Goal: Information Seeking & Learning: Compare options

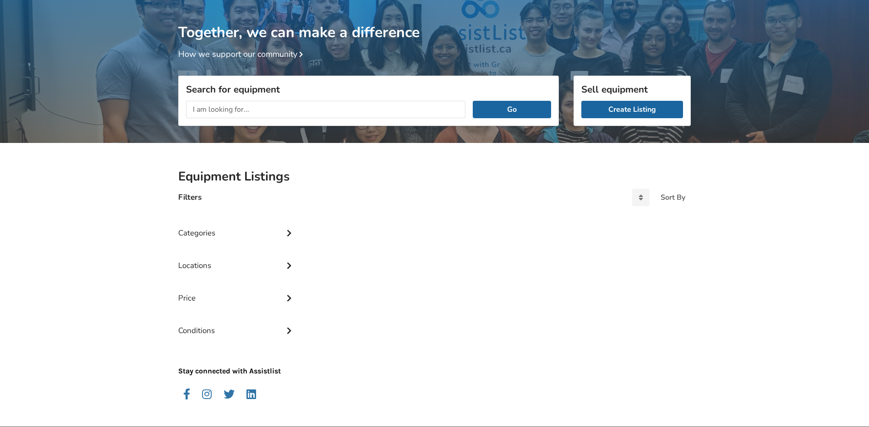
scroll to position [48, 0]
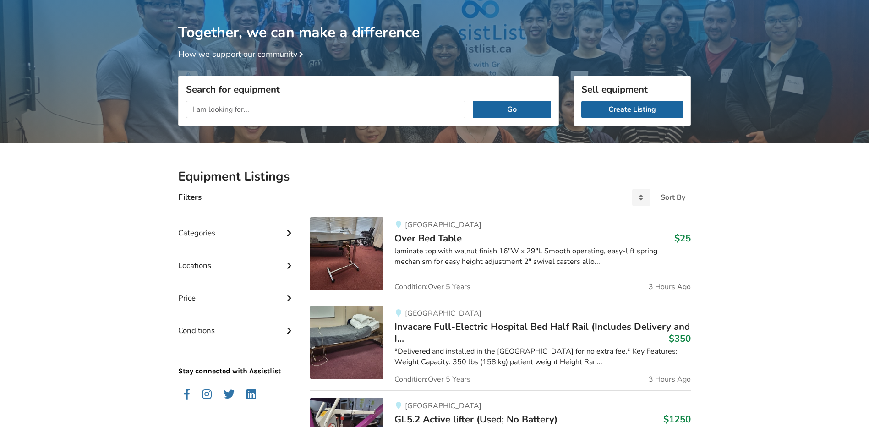
click at [261, 107] on input "text" at bounding box center [325, 109] width 279 height 17
type input "tilt wheelchair"
click at [473, 101] on button "Go" at bounding box center [512, 109] width 78 height 17
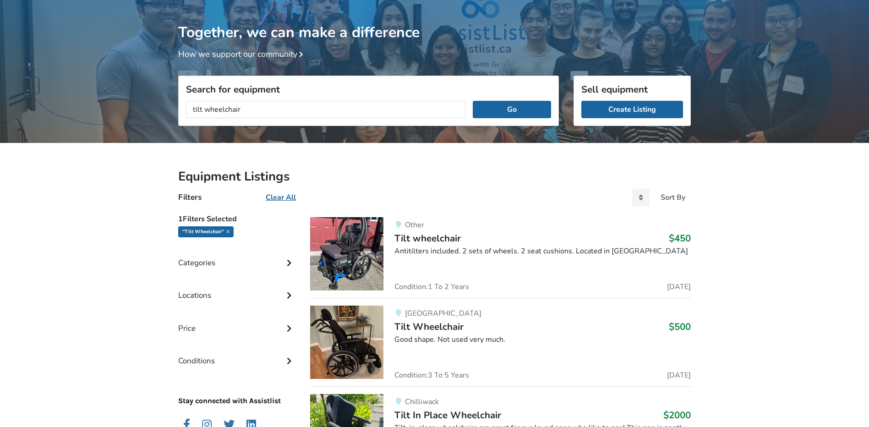
click at [434, 239] on span "Tilt wheelchair" at bounding box center [427, 238] width 66 height 13
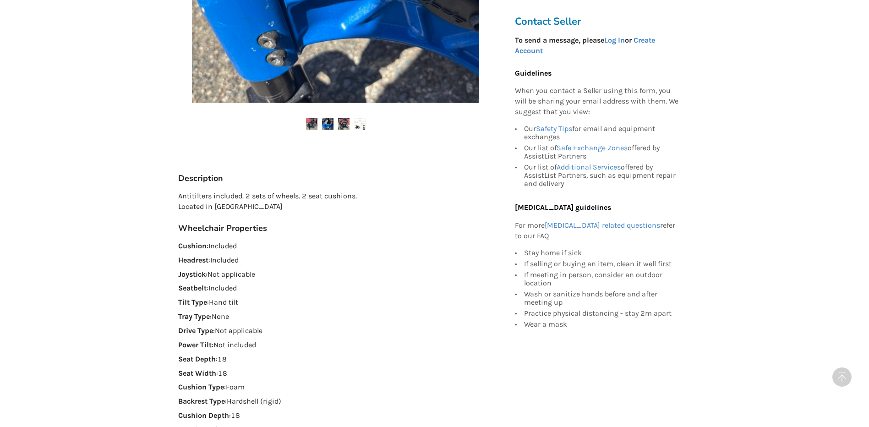
scroll to position [366, 0]
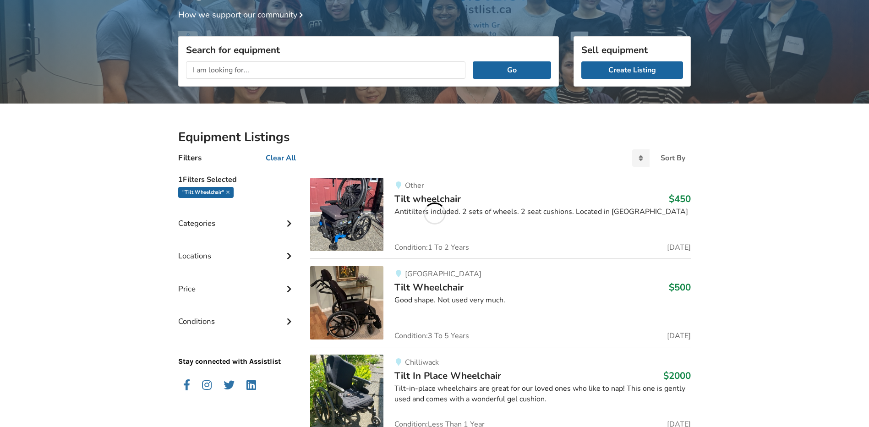
scroll to position [185, 0]
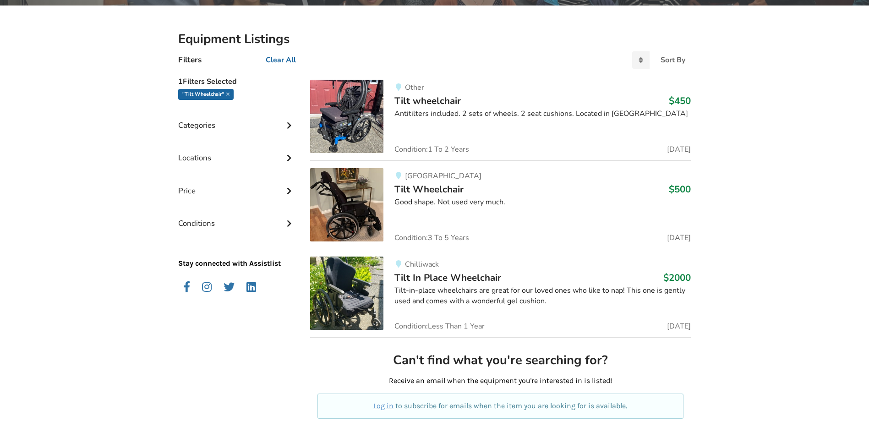
click at [449, 190] on span "Tilt Wheelchair" at bounding box center [428, 189] width 69 height 13
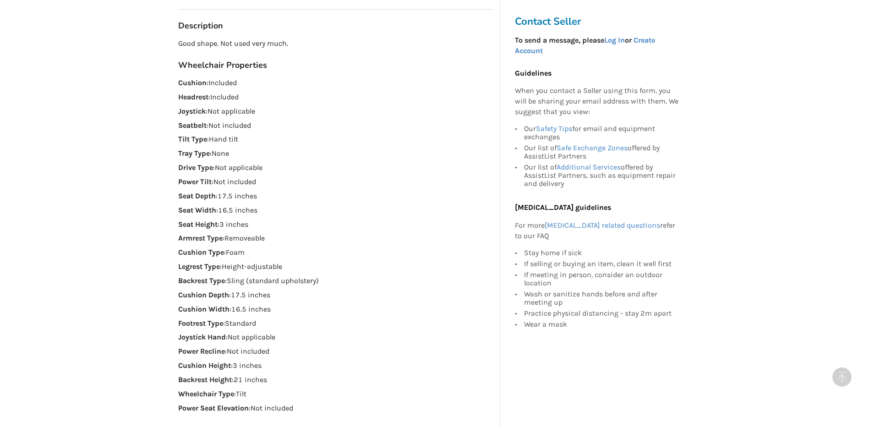
scroll to position [183, 0]
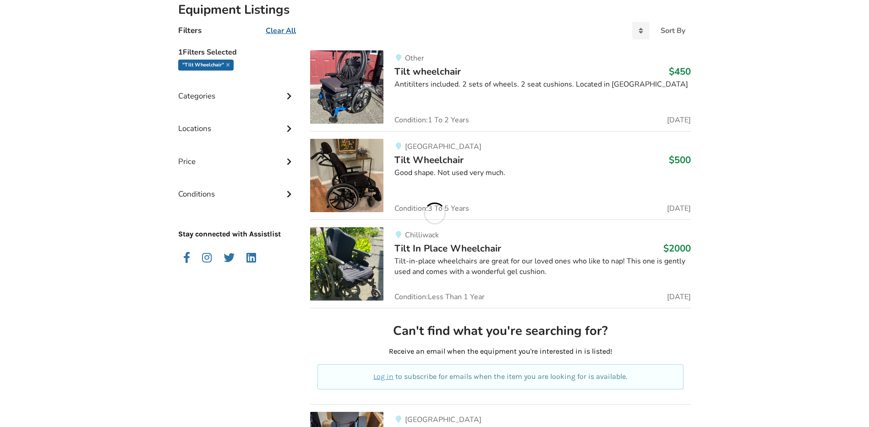
scroll to position [231, 0]
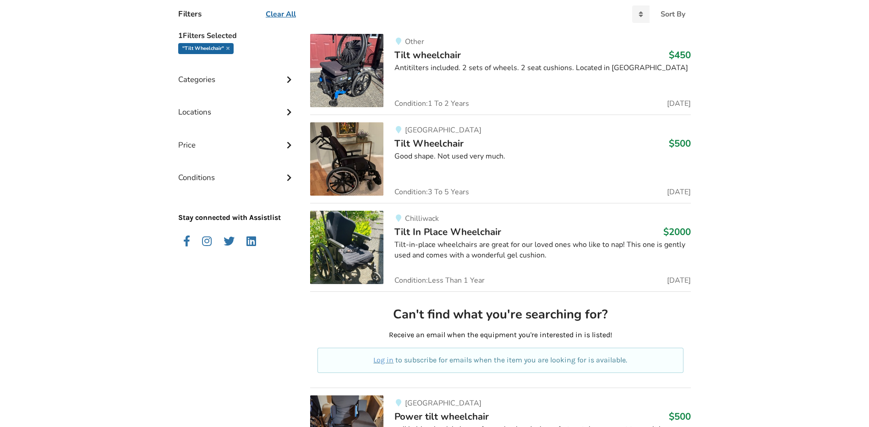
click at [484, 232] on span "Tilt In Place Wheelchair" at bounding box center [447, 231] width 107 height 13
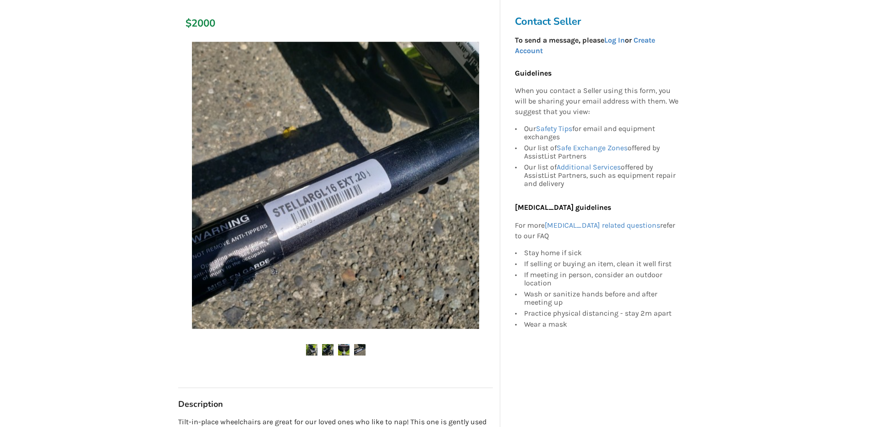
scroll to position [137, 0]
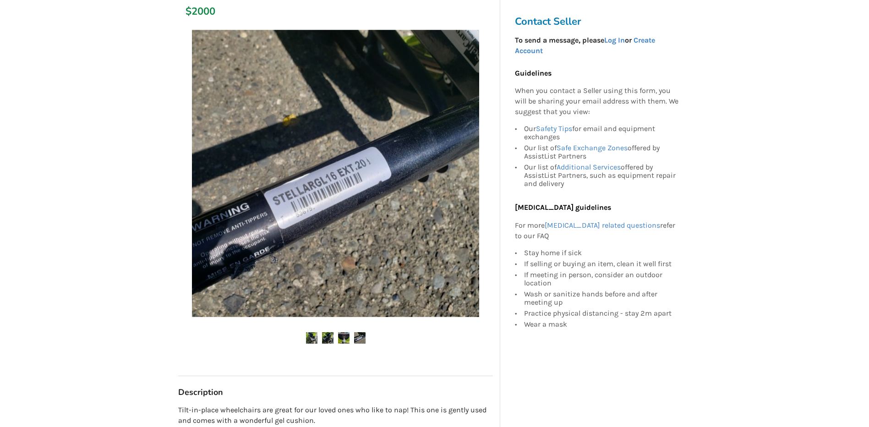
click at [311, 340] on img at bounding box center [311, 337] width 11 height 11
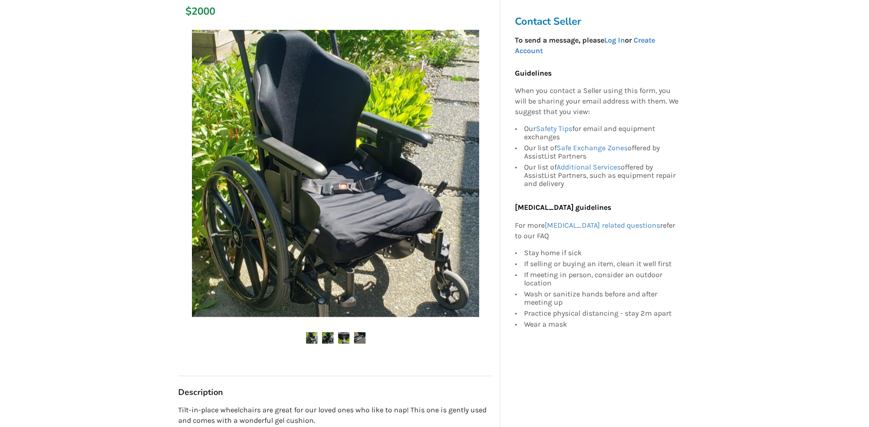
click at [325, 339] on img at bounding box center [327, 337] width 11 height 11
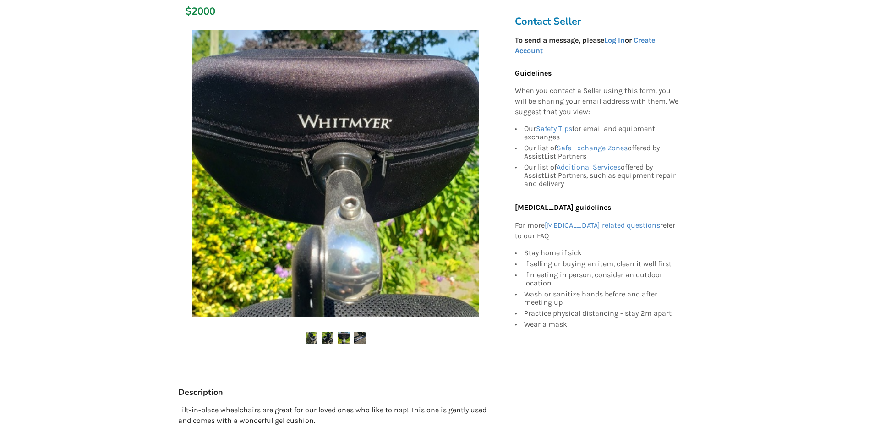
click at [340, 340] on img at bounding box center [343, 337] width 11 height 11
click at [359, 337] on img at bounding box center [359, 337] width 11 height 11
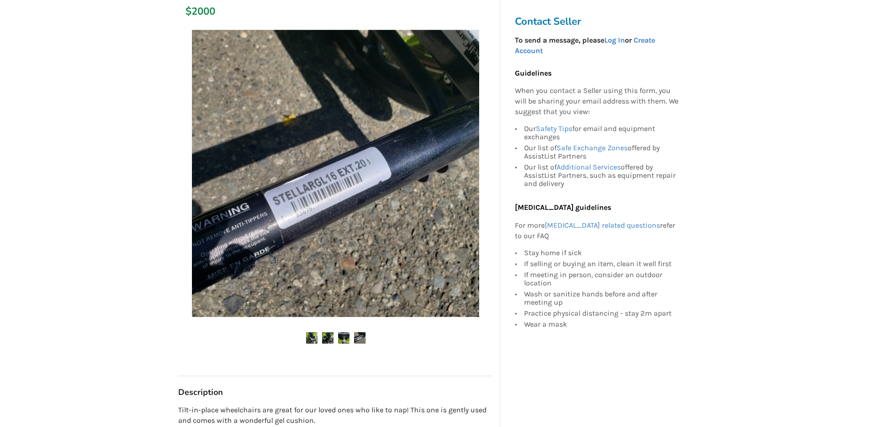
click at [315, 339] on img at bounding box center [311, 337] width 11 height 11
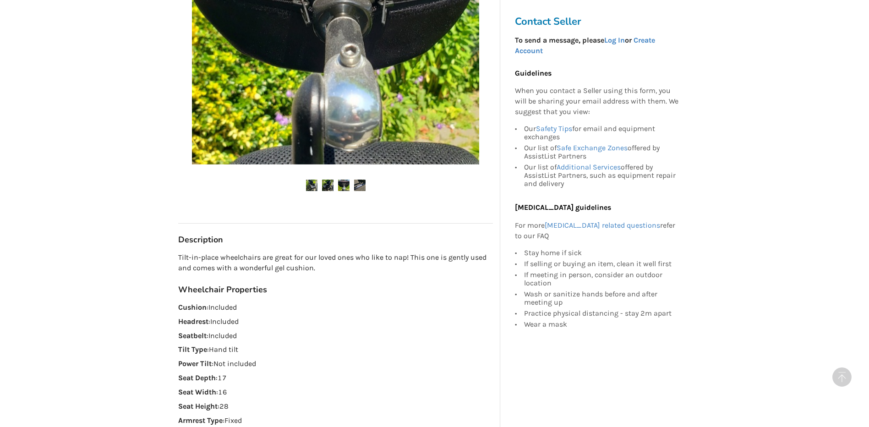
scroll to position [183, 0]
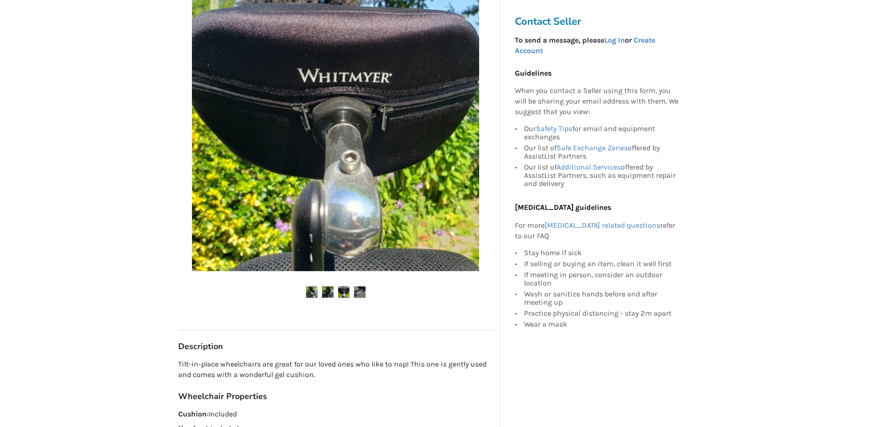
click at [313, 292] on img at bounding box center [311, 291] width 11 height 11
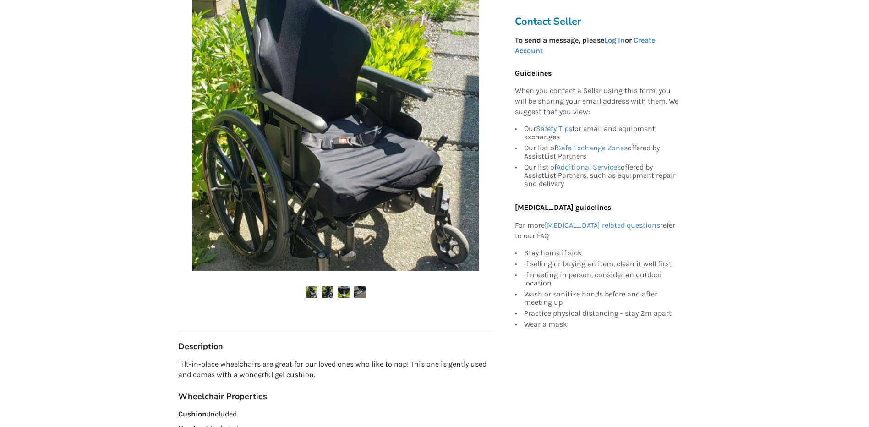
click at [401, 206] on img at bounding box center [335, 127] width 287 height 287
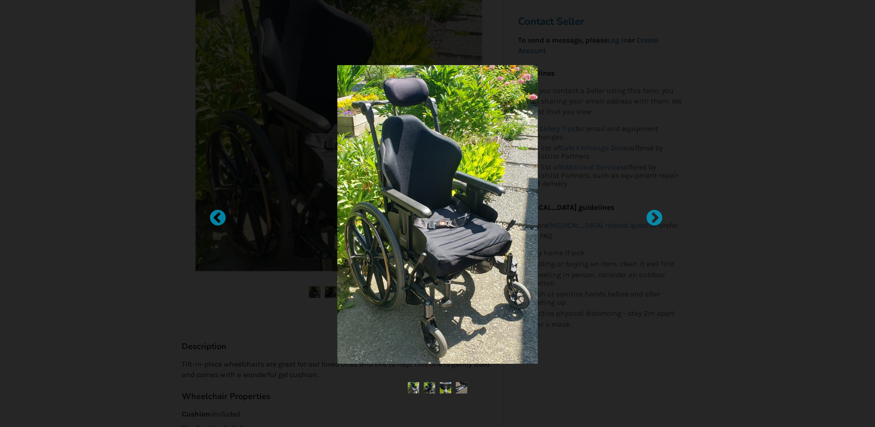
click at [577, 97] on div at bounding box center [437, 214] width 363 height 299
click at [218, 218] on div at bounding box center [213, 213] width 9 height 9
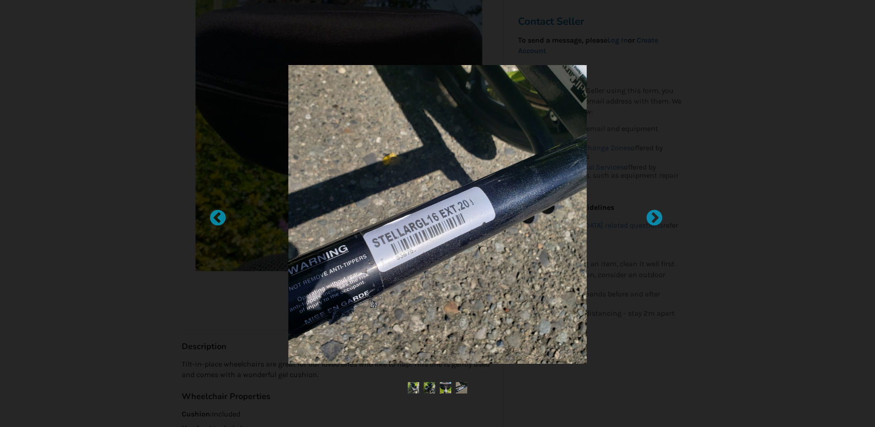
click at [609, 67] on div at bounding box center [437, 214] width 363 height 299
drag, startPoint x: 682, startPoint y: 46, endPoint x: 766, endPoint y: 46, distance: 83.3
click at [683, 46] on div at bounding box center [437, 213] width 875 height 427
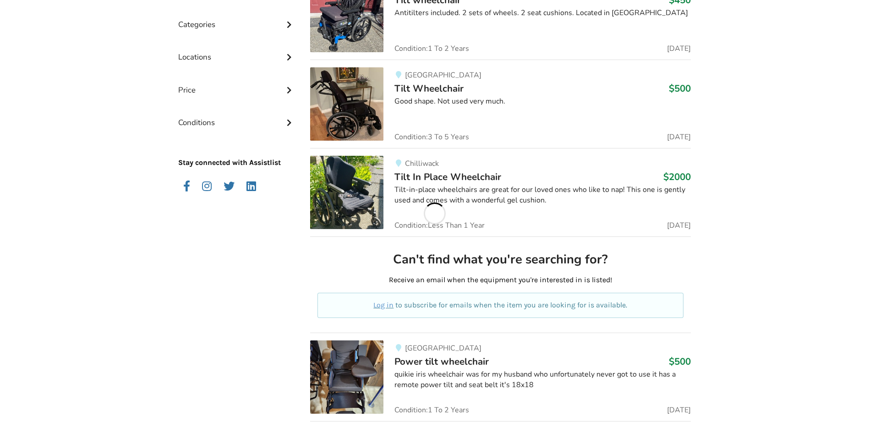
scroll to position [414, 0]
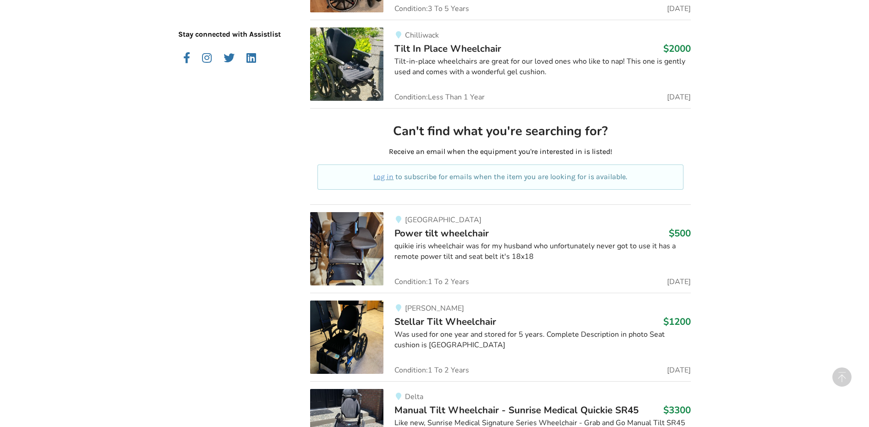
click at [475, 232] on span "Power tilt wheelchair" at bounding box center [441, 233] width 94 height 13
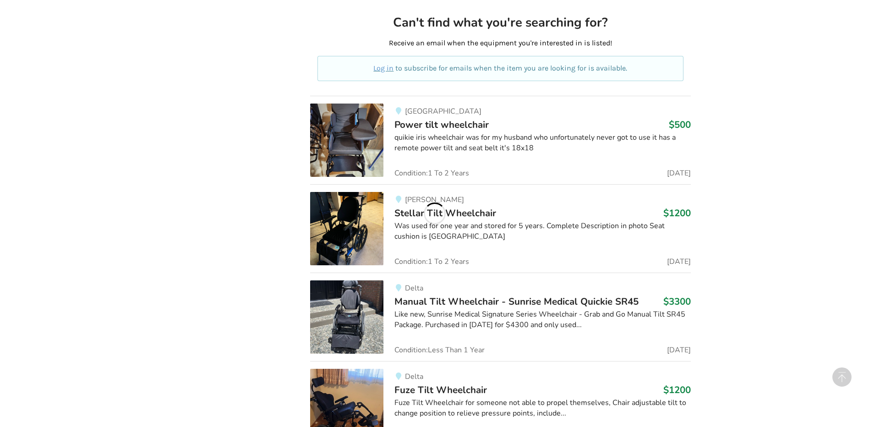
scroll to position [552, 0]
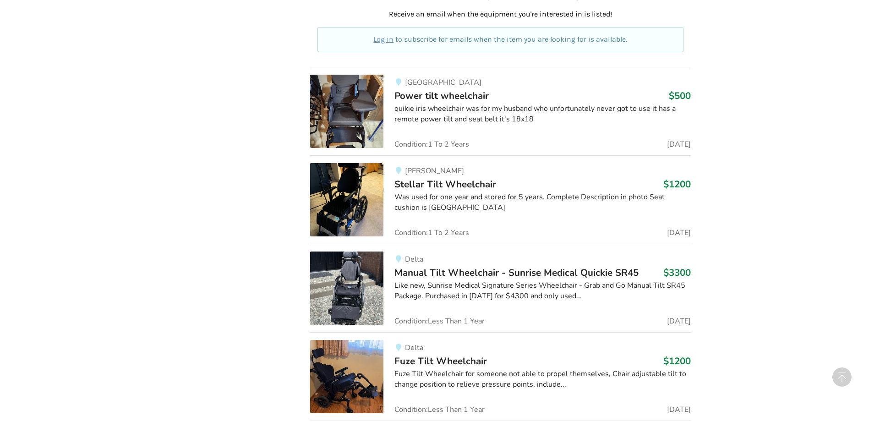
click at [484, 183] on span "Stellar Tilt Wheelchair" at bounding box center [445, 184] width 102 height 13
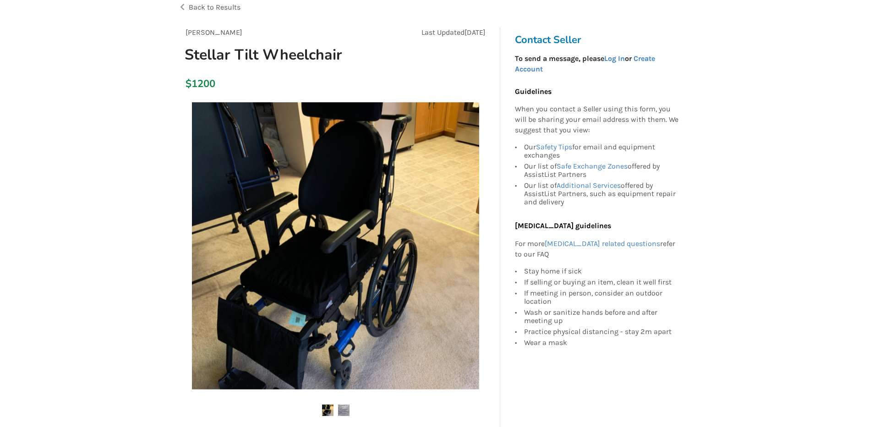
scroll to position [92, 0]
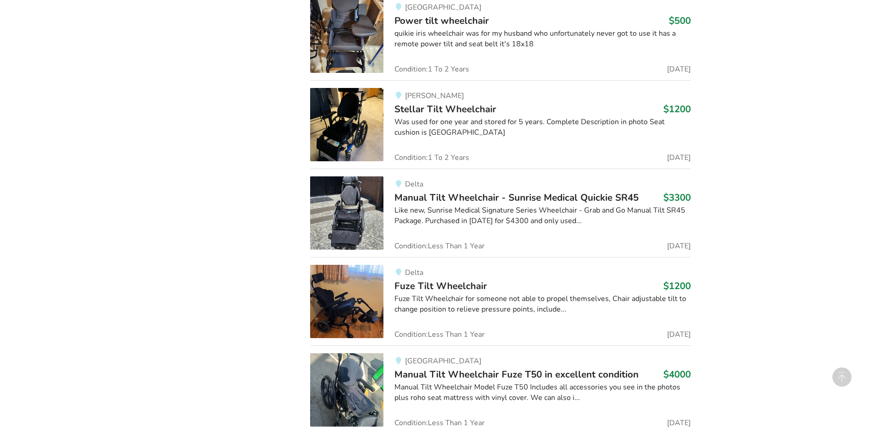
scroll to position [643, 0]
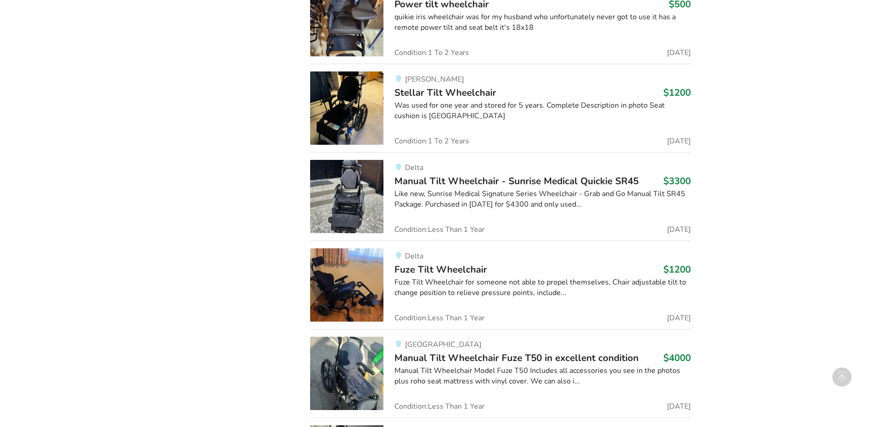
click at [474, 269] on span "Fuze Tilt Wheelchair" at bounding box center [440, 269] width 92 height 13
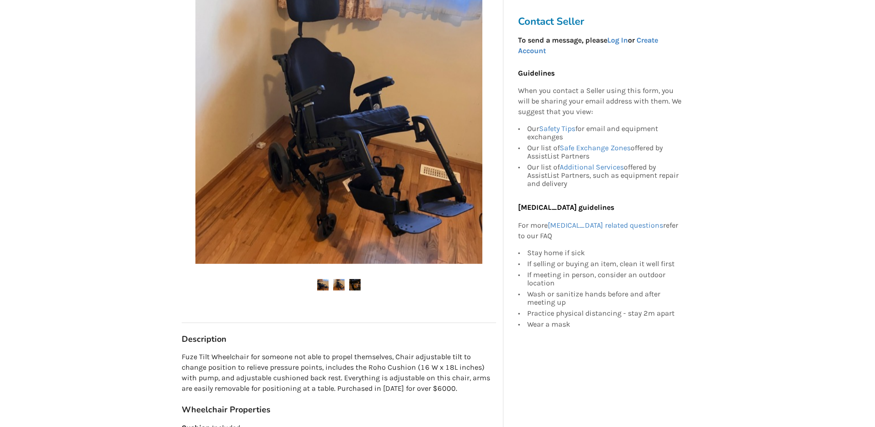
scroll to position [137, 0]
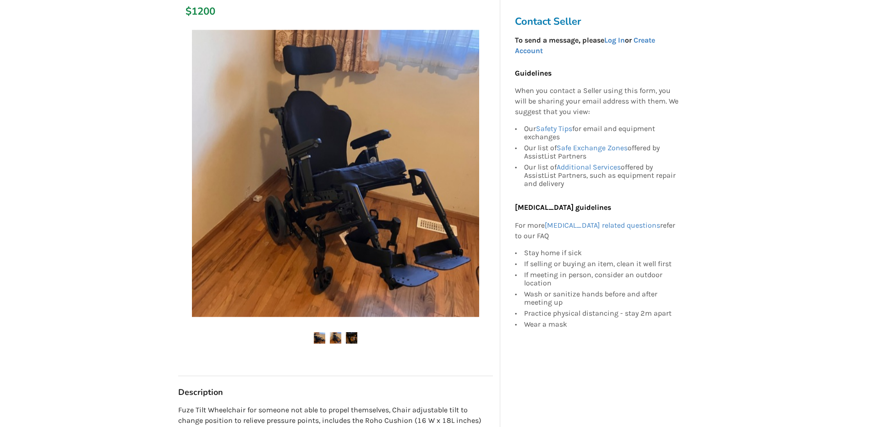
click at [331, 335] on img at bounding box center [335, 337] width 11 height 11
click at [352, 338] on img at bounding box center [351, 337] width 11 height 11
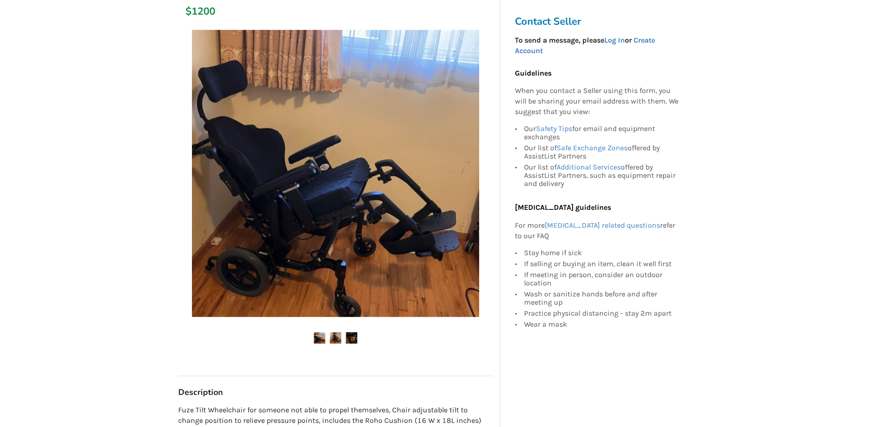
click at [355, 335] on img at bounding box center [351, 337] width 11 height 11
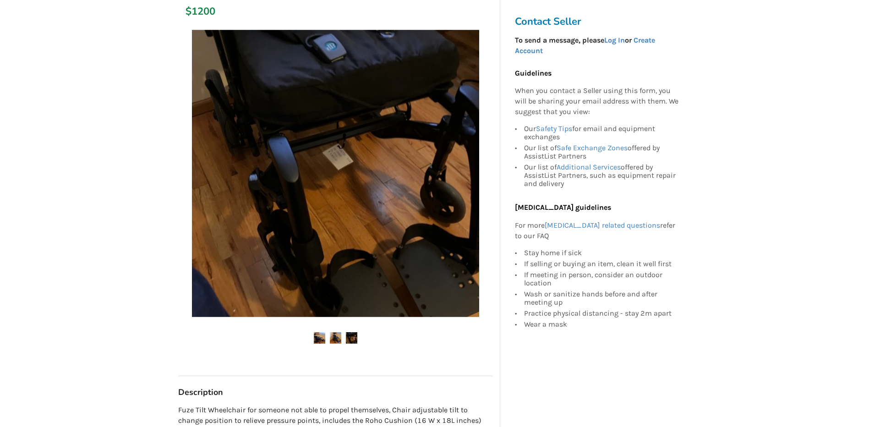
click at [363, 282] on img at bounding box center [335, 173] width 287 height 287
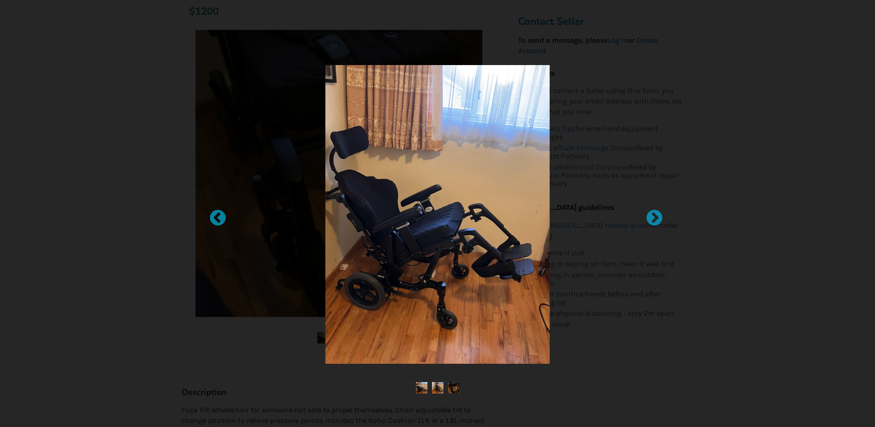
click at [455, 382] on div at bounding box center [437, 213] width 875 height 427
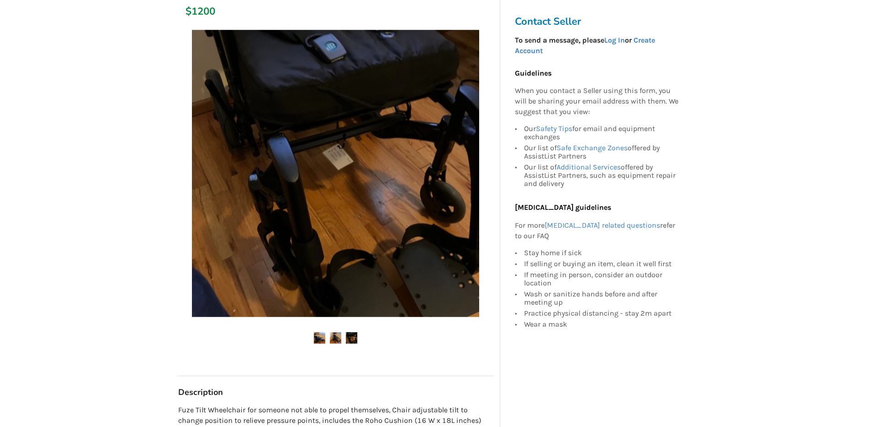
click at [338, 158] on img at bounding box center [335, 173] width 287 height 287
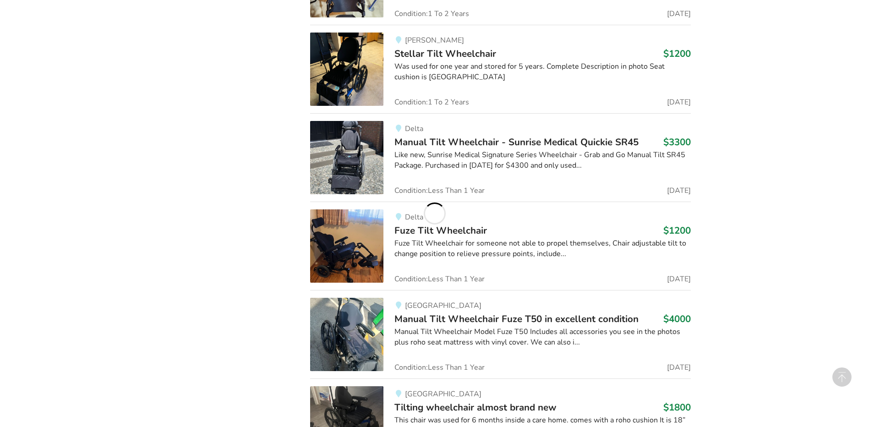
scroll to position [735, 0]
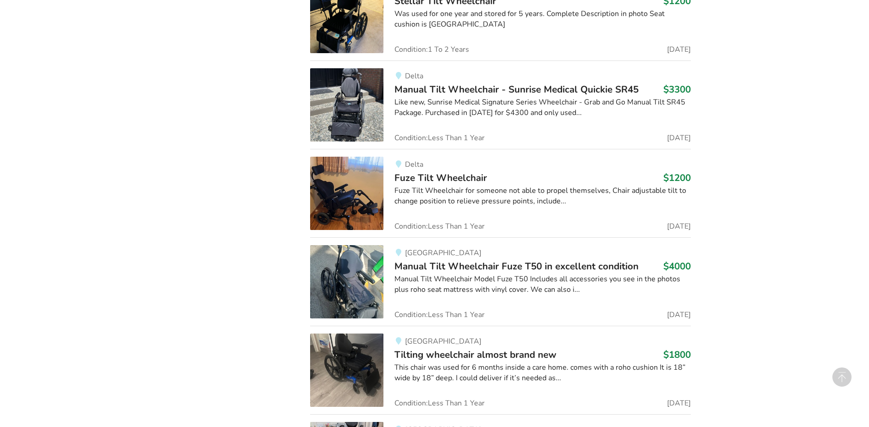
click at [599, 263] on span "Manual Tilt Wheelchair Fuze T50 in excellent condition" at bounding box center [516, 266] width 244 height 13
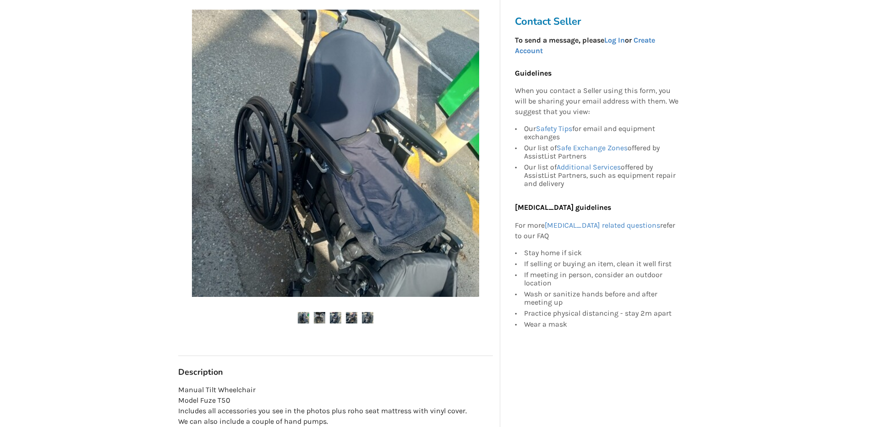
scroll to position [229, 0]
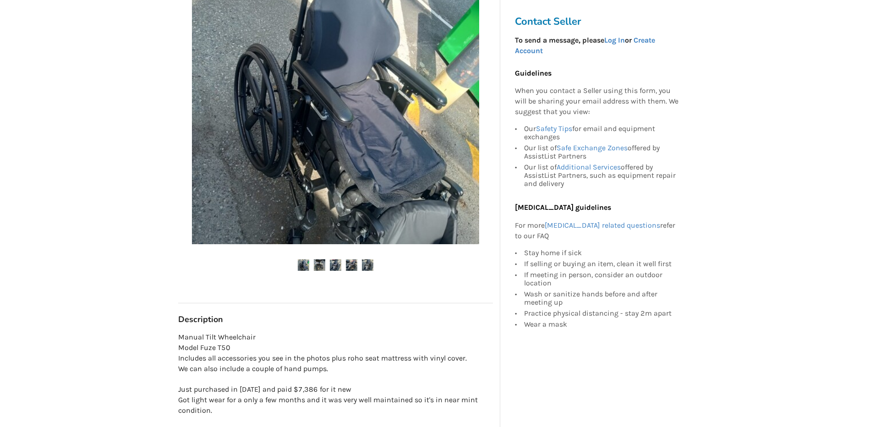
click at [315, 264] on img at bounding box center [319, 264] width 11 height 11
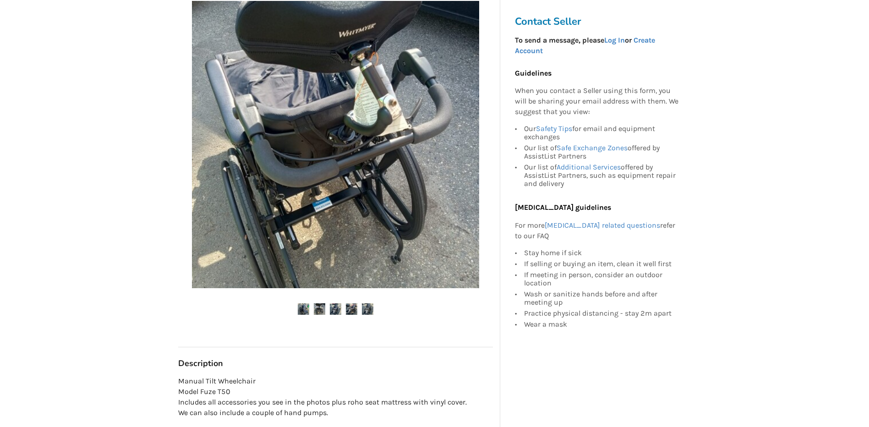
scroll to position [137, 0]
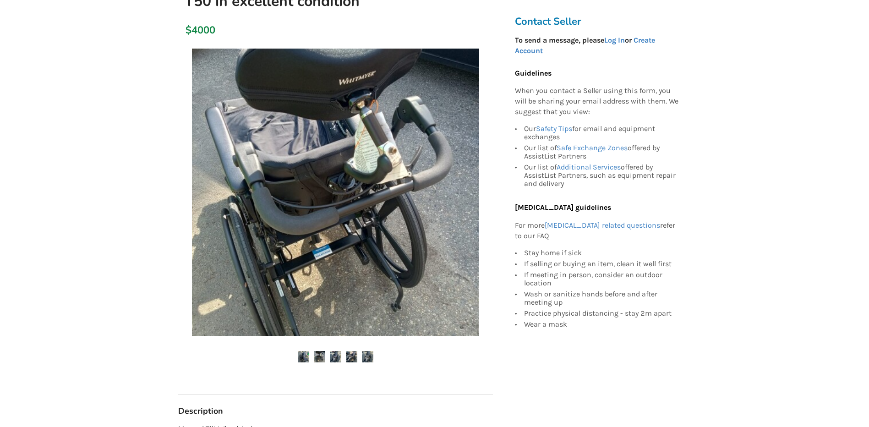
click at [334, 356] on img at bounding box center [335, 356] width 11 height 11
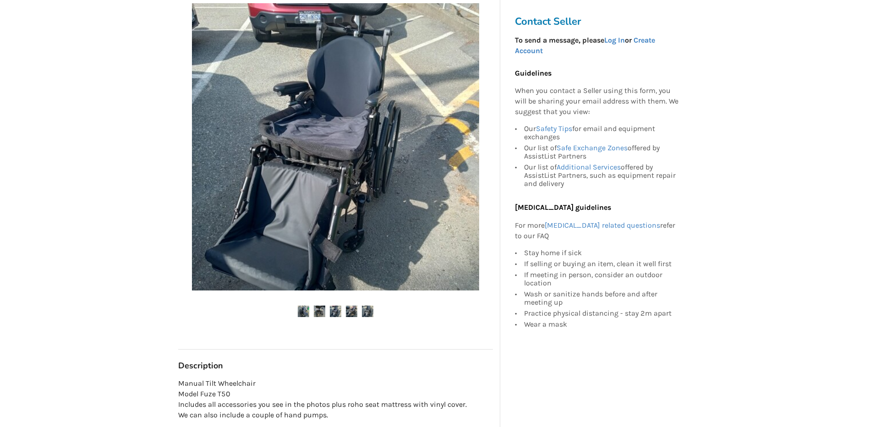
scroll to position [183, 0]
click at [337, 313] on img at bounding box center [335, 310] width 11 height 11
click at [351, 313] on img at bounding box center [351, 310] width 11 height 11
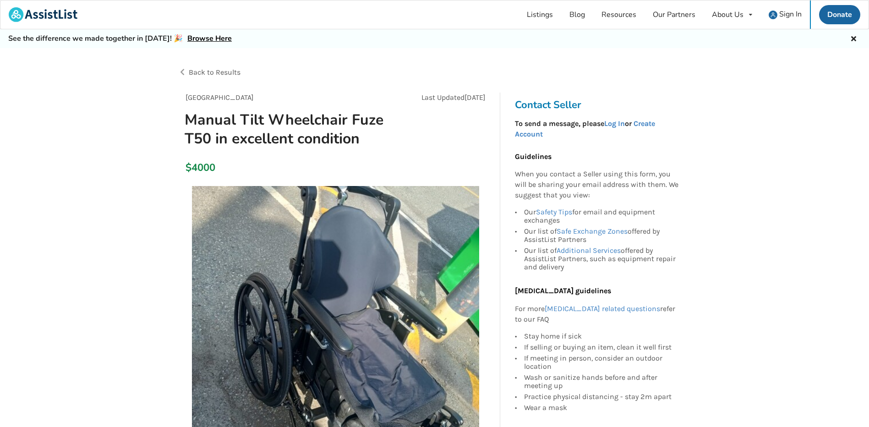
scroll to position [46, 0]
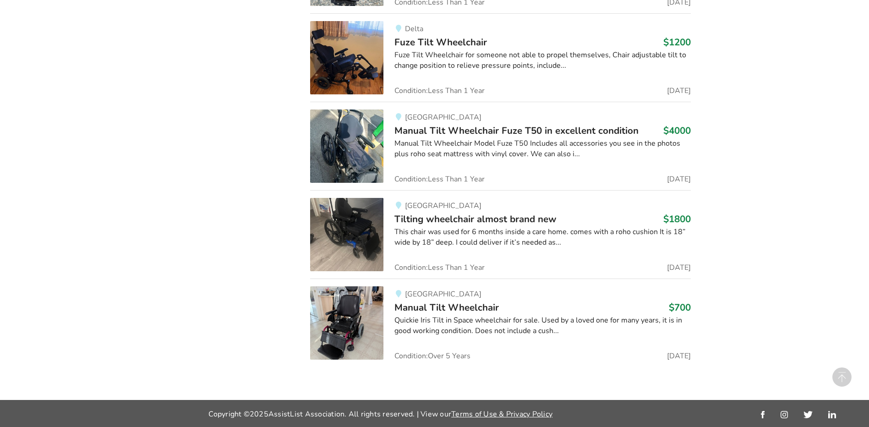
scroll to position [871, 0]
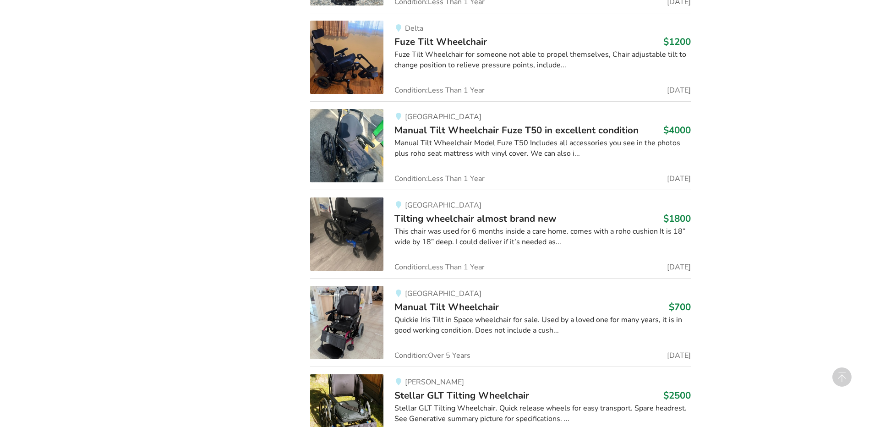
click at [535, 215] on span "Tilting wheelchair almost brand new" at bounding box center [475, 218] width 162 height 13
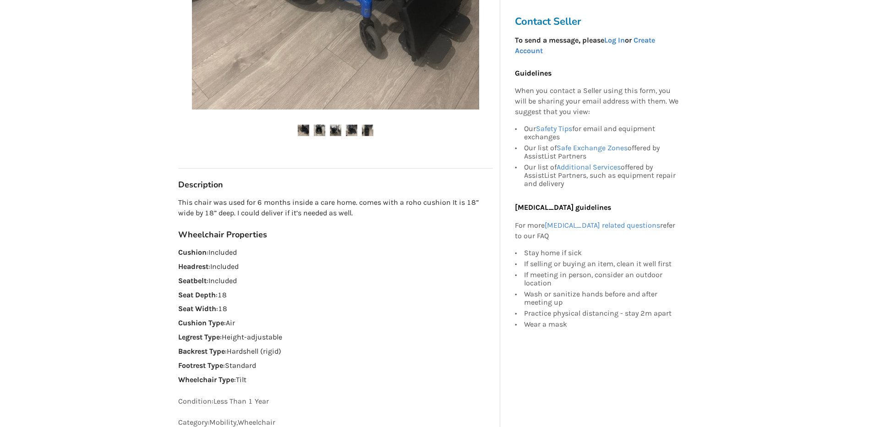
scroll to position [183, 0]
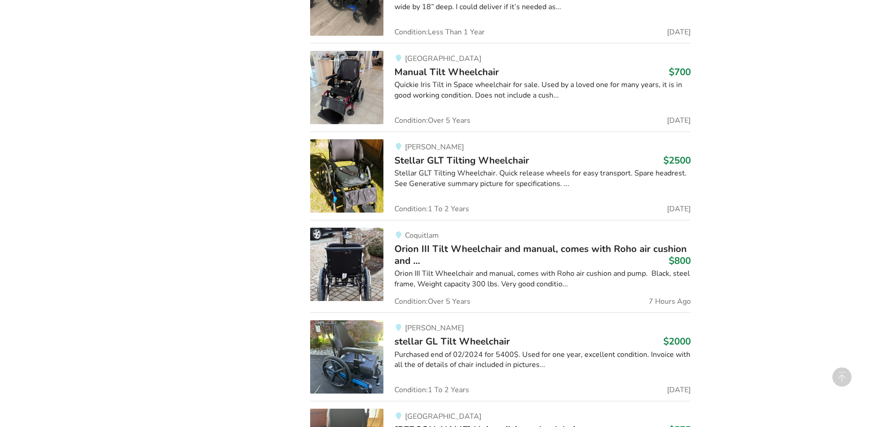
scroll to position [1191, 0]
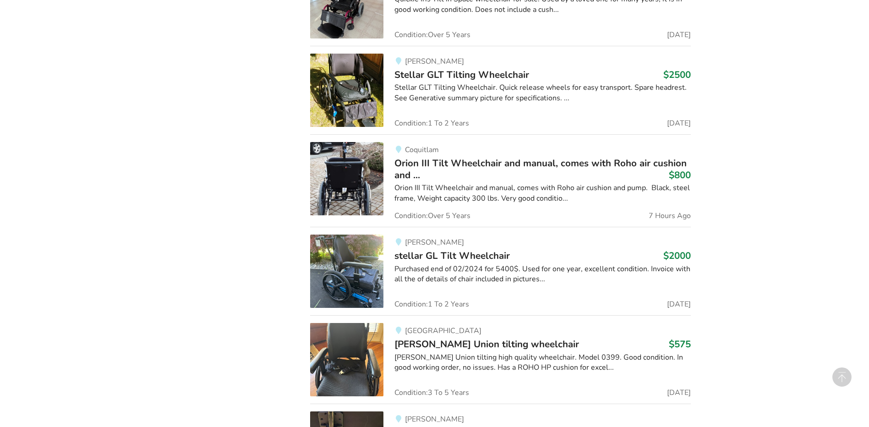
click at [549, 161] on span "Orion III Tilt Wheelchair and manual, comes with Roho air cushion and ..." at bounding box center [540, 169] width 292 height 25
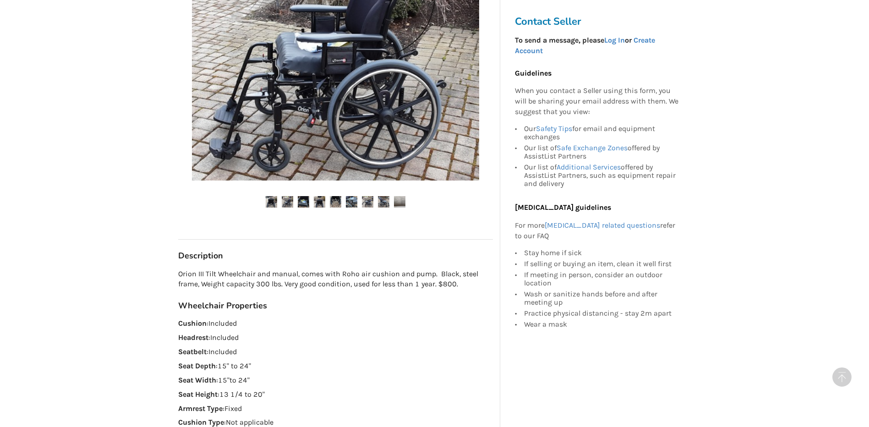
scroll to position [504, 0]
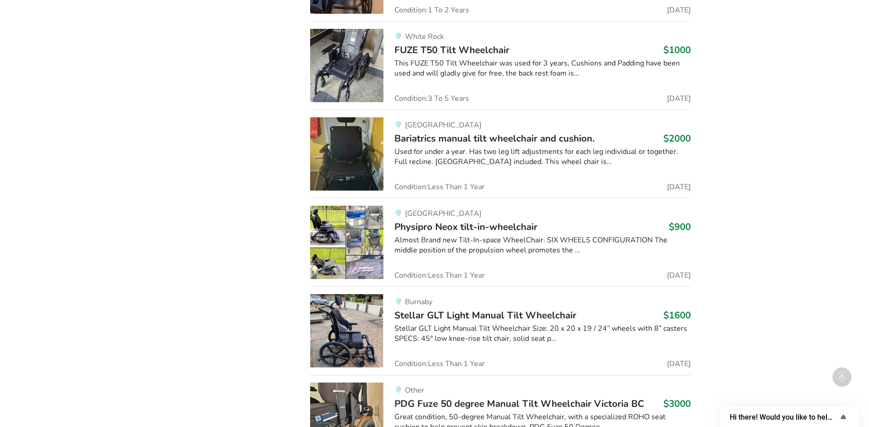
scroll to position [2107, 0]
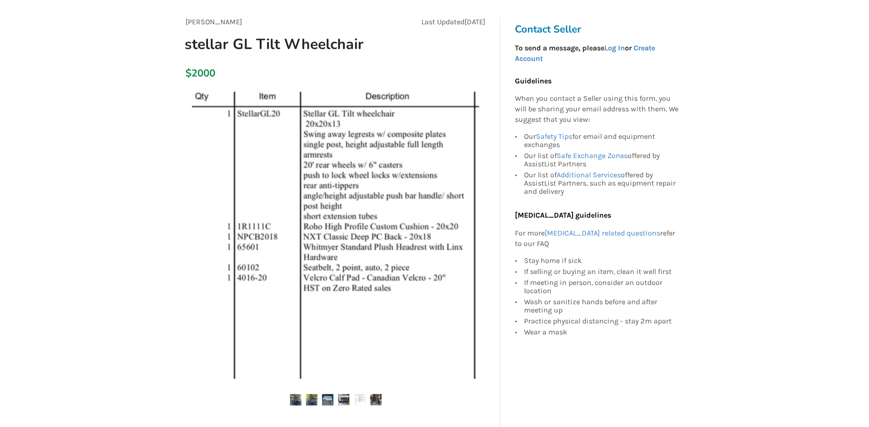
scroll to position [92, 0]
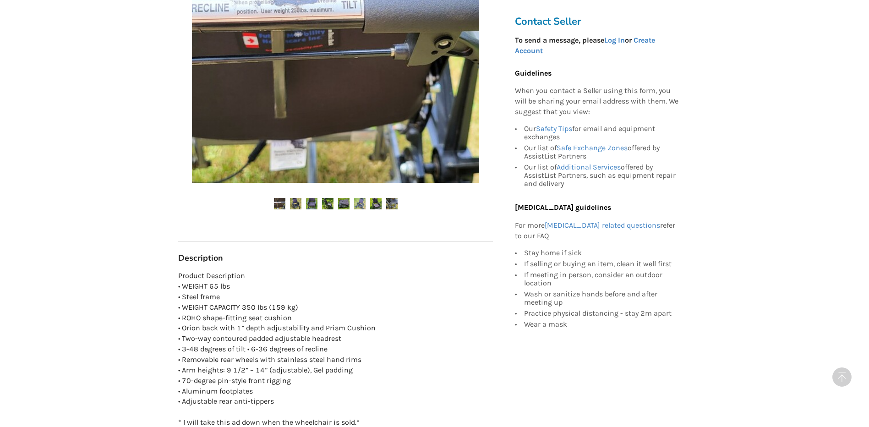
scroll to position [321, 0]
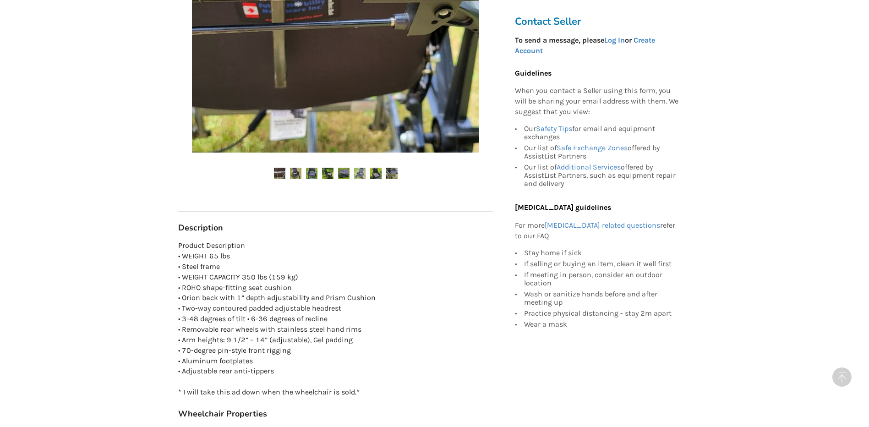
click at [294, 173] on img at bounding box center [295, 173] width 11 height 11
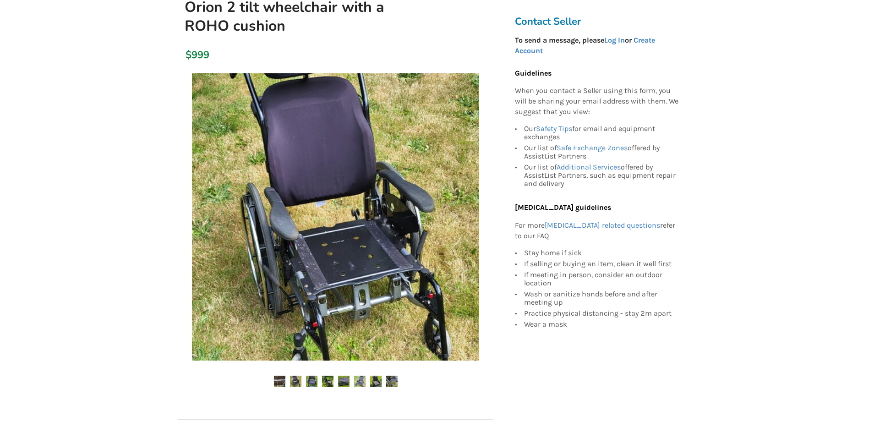
scroll to position [92, 0]
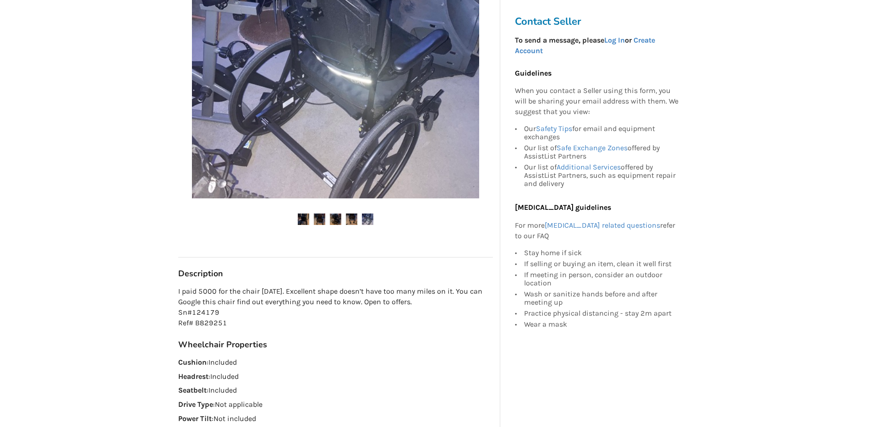
scroll to position [92, 0]
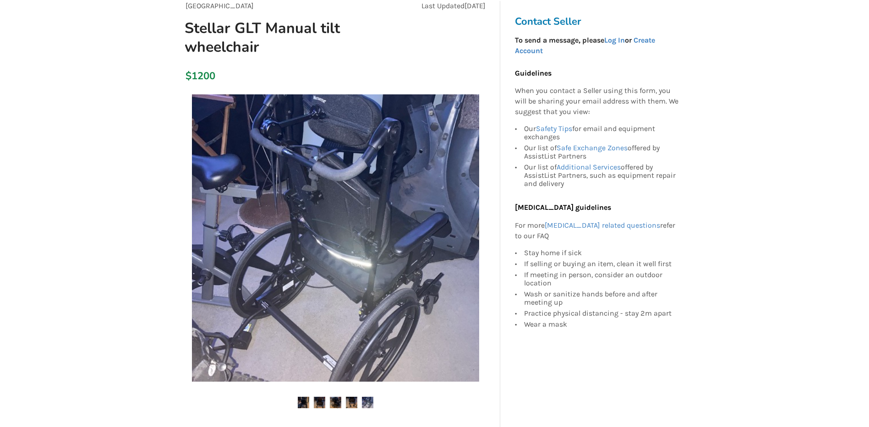
click at [337, 399] on img at bounding box center [335, 402] width 11 height 11
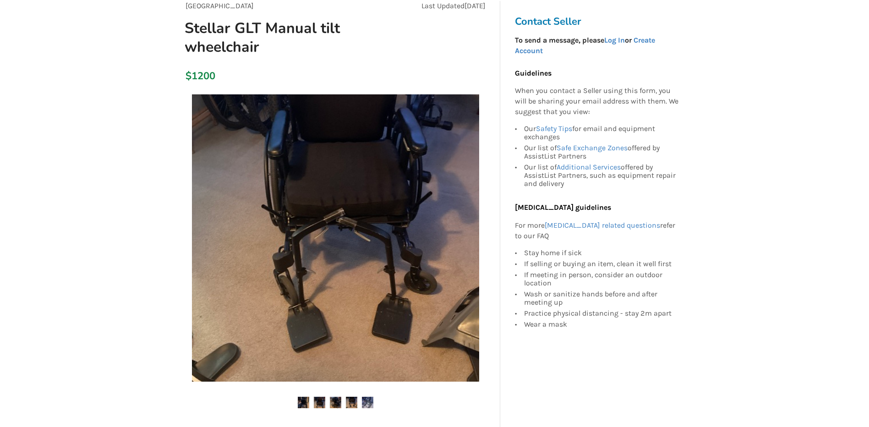
click at [353, 403] on img at bounding box center [351, 402] width 11 height 11
